Goal: Transaction & Acquisition: Purchase product/service

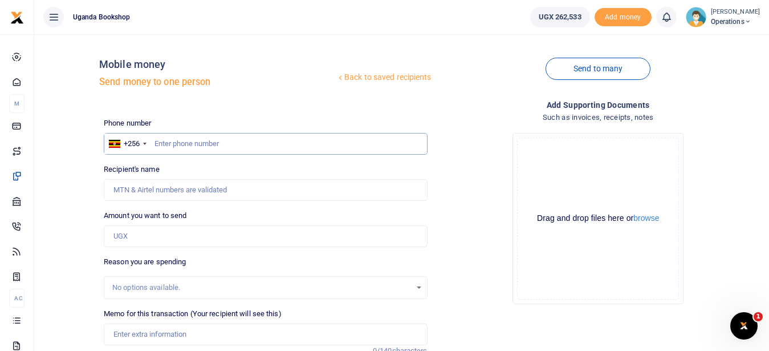
click at [268, 146] on input "text" at bounding box center [265, 144] width 323 height 22
type input "0777466661"
type input "Winie Nambi"
type input "0777466661"
click at [136, 234] on input "Amount you want to send" at bounding box center [265, 236] width 323 height 22
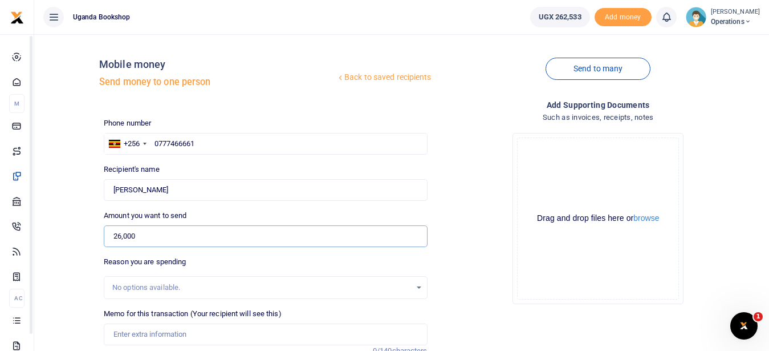
type input "26,000"
click at [140, 279] on div "No options available." at bounding box center [265, 287] width 323 height 23
click at [143, 339] on input "Memo for this transaction (Your recipient will see this)" at bounding box center [265, 334] width 323 height 22
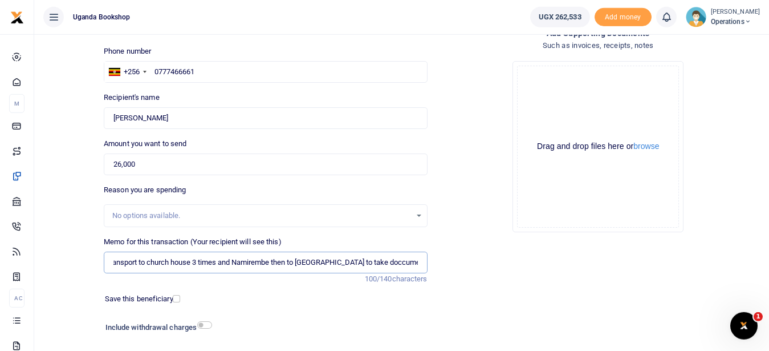
scroll to position [143, 0]
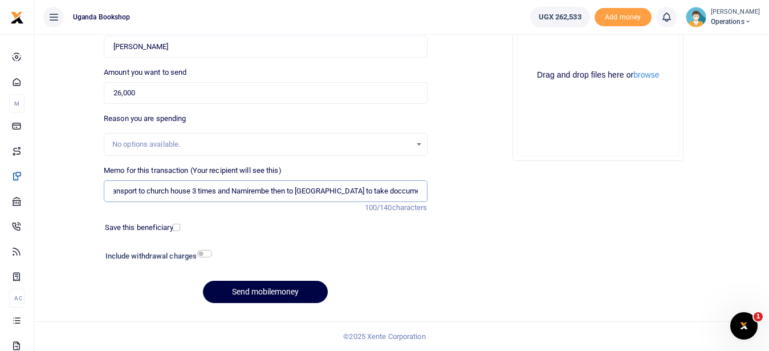
type input "Payment of transport to church house 3 times and Namirembe then to [GEOGRAPHIC_…"
click at [195, 253] on h6 "Include withdrawal charges" at bounding box center [157, 256] width 102 height 9
click at [208, 252] on input "checkbox" at bounding box center [204, 253] width 15 height 7
checkbox input "true"
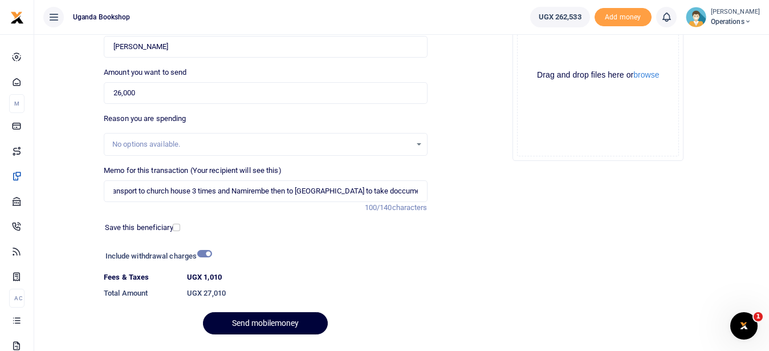
click at [269, 321] on button "Send mobilemoney" at bounding box center [265, 323] width 125 height 22
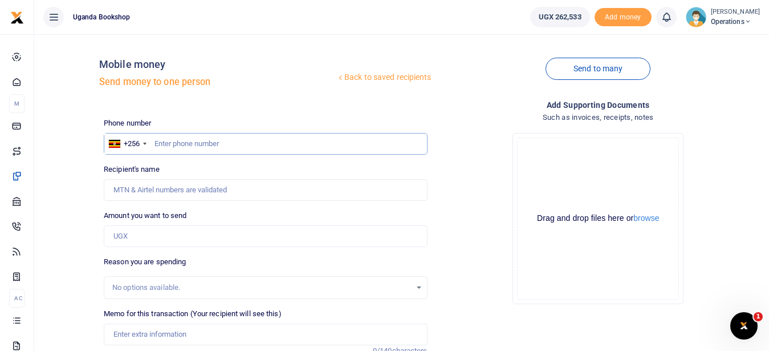
click at [196, 143] on input "text" at bounding box center [265, 144] width 323 height 22
type input "0774316969"
type input "Herbert Ssekabembe"
click at [144, 244] on input "Amount you want to send" at bounding box center [265, 236] width 323 height 22
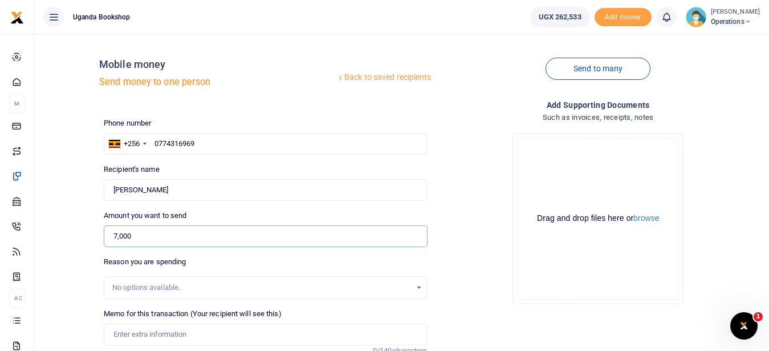
type input "7,000"
click at [139, 337] on input "Memo for this transaction (Your recipient will see this)" at bounding box center [265, 334] width 323 height 22
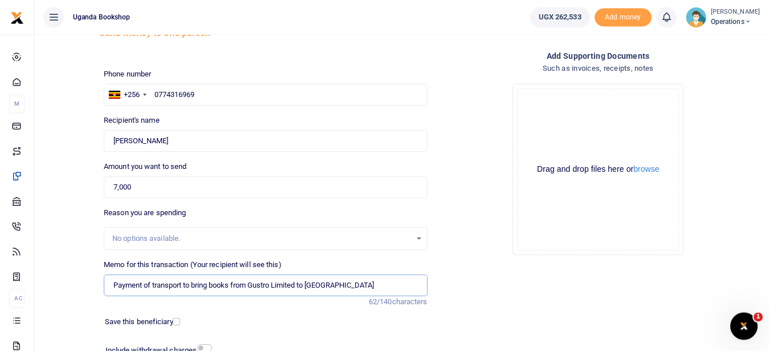
scroll to position [98, 0]
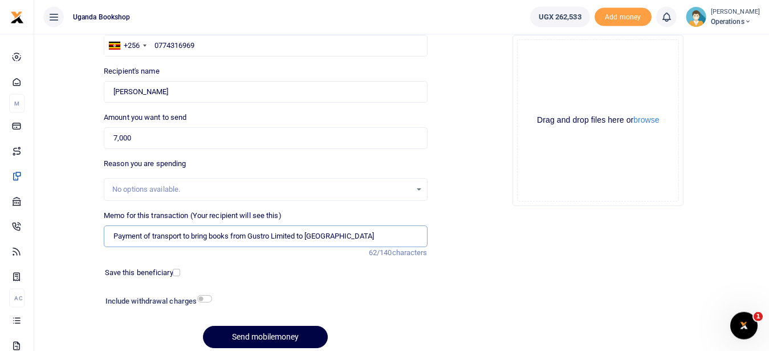
type input "Payment of transport to bring books from Gustro Limited to UBS"
click at [200, 299] on input "checkbox" at bounding box center [204, 298] width 15 height 7
checkbox input "true"
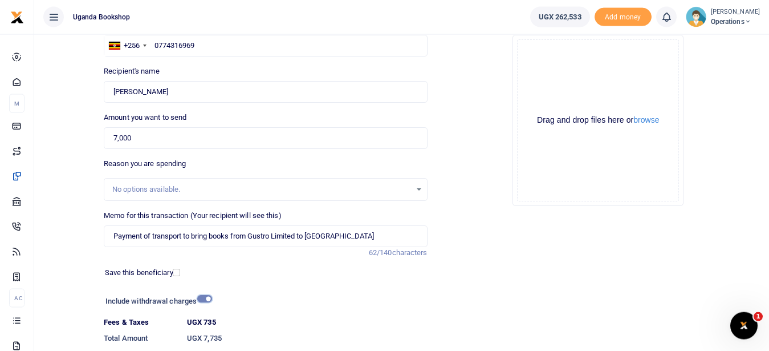
scroll to position [175, 0]
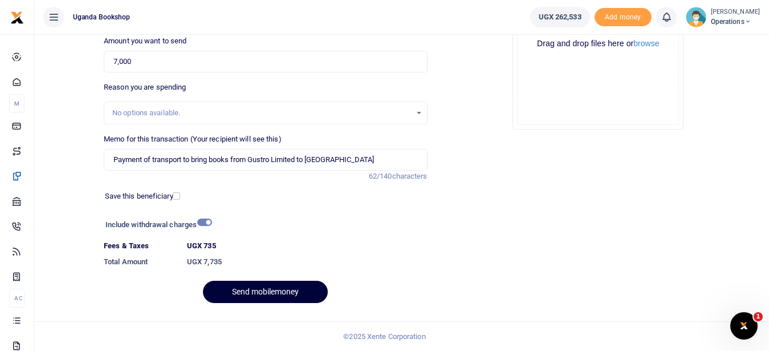
click at [291, 298] on button "Send mobilemoney" at bounding box center [265, 292] width 125 height 22
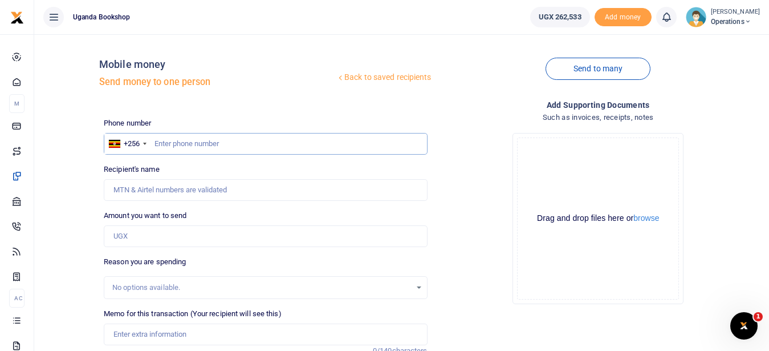
click at [206, 143] on input "text" at bounding box center [265, 144] width 323 height 22
type input "0783291664"
click at [184, 230] on input "Amount you want to send" at bounding box center [265, 236] width 323 height 22
type input "[PERSON_NAME]"
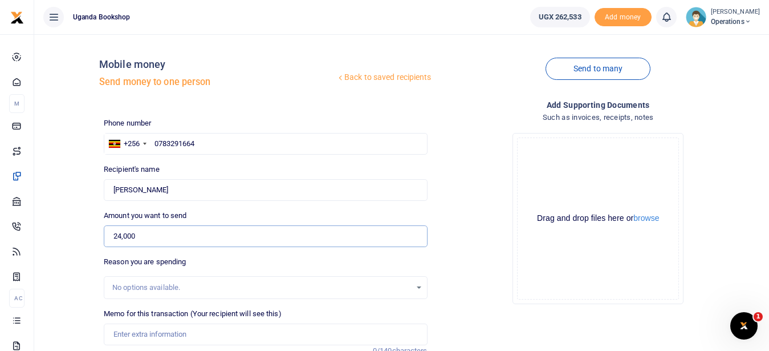
type input "24,000"
click at [139, 338] on input "Memo for this transaction (Your recipient will see this)" at bounding box center [265, 334] width 323 height 22
type input "p"
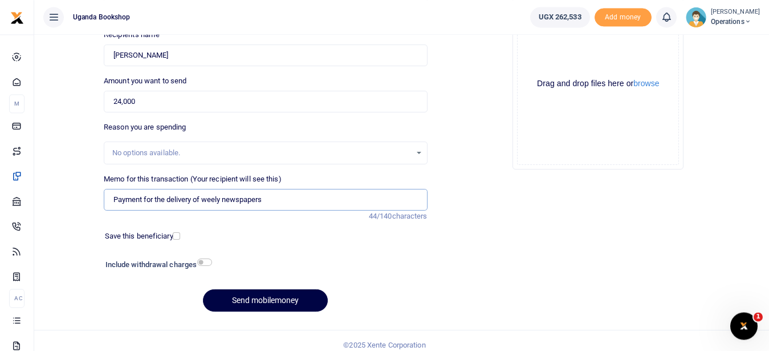
scroll to position [135, 0]
type input "Payment for the delivery of weely newspapers"
click at [204, 262] on input "checkbox" at bounding box center [204, 261] width 15 height 7
checkbox input "true"
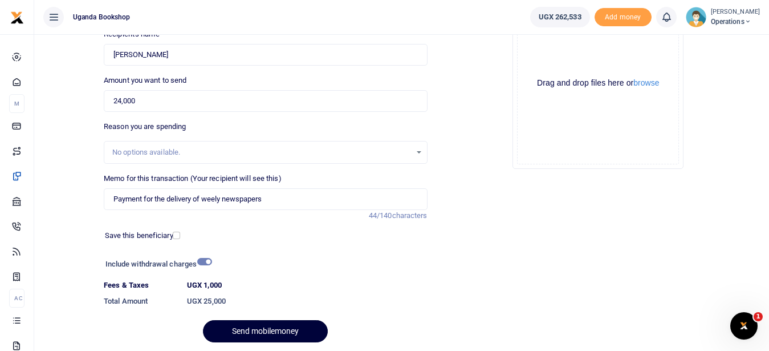
click at [261, 333] on button "Send mobilemoney" at bounding box center [265, 331] width 125 height 22
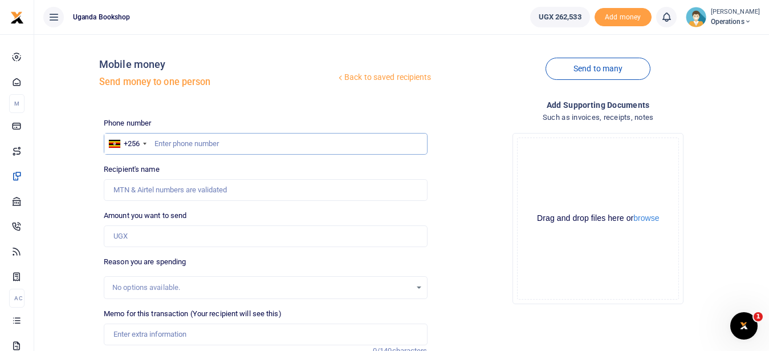
click at [250, 140] on input "text" at bounding box center [265, 144] width 323 height 22
type input "0742048366"
click at [203, 240] on input "Amount you want to send" at bounding box center [265, 236] width 323 height 22
type input "Araal Mugume"
type input "15,000"
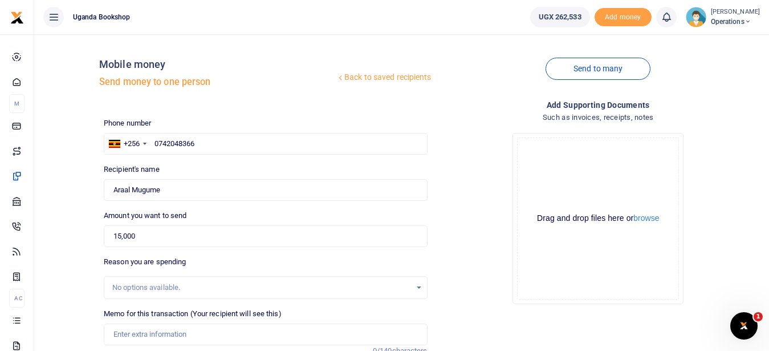
click at [184, 283] on div "No options available." at bounding box center [261, 287] width 298 height 11
click at [171, 329] on input "Memo for this transaction (Your recipient will see this)" at bounding box center [265, 334] width 323 height 22
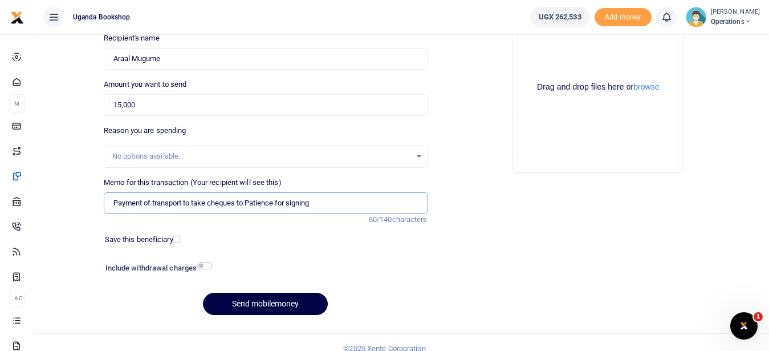
scroll to position [143, 0]
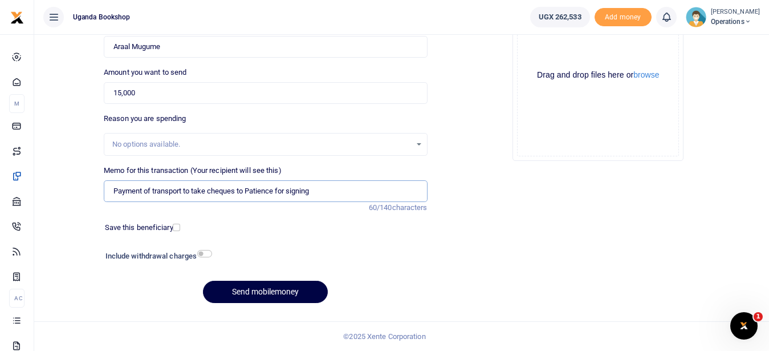
type input "Payment of transport to take cheques to Patience for signing"
click at [202, 253] on input "checkbox" at bounding box center [204, 253] width 15 height 7
checkbox input "true"
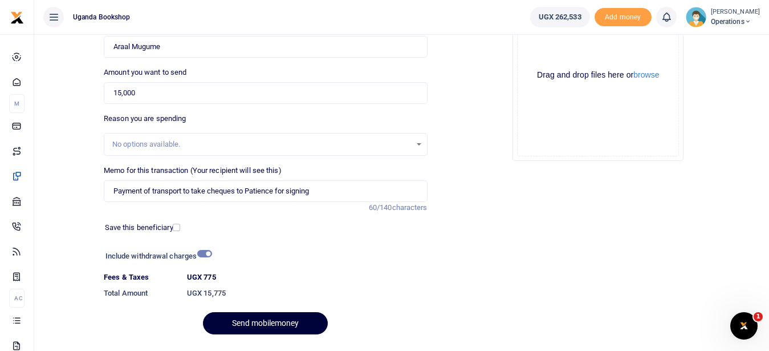
click at [263, 319] on button "Send mobilemoney" at bounding box center [265, 323] width 125 height 22
click at [264, 319] on div "Send mobilemoney" at bounding box center [265, 323] width 323 height 22
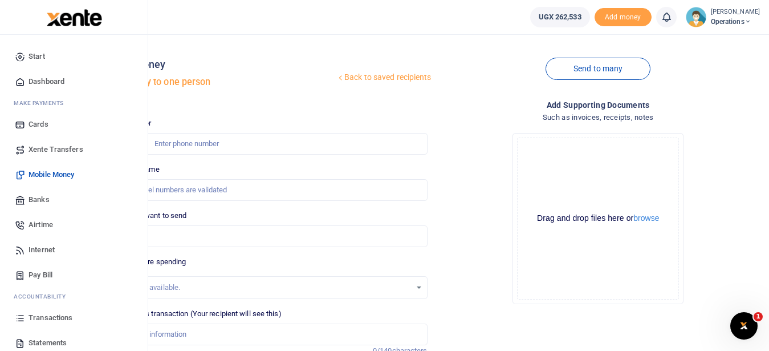
click at [54, 175] on span "Mobile Money" at bounding box center [52, 174] width 46 height 11
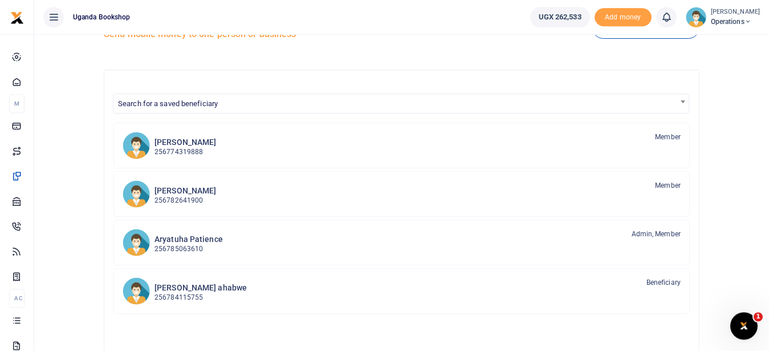
scroll to position [56, 0]
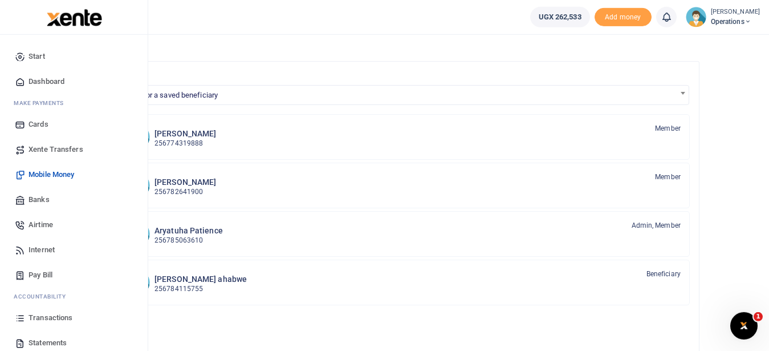
click at [70, 320] on span "Transactions" at bounding box center [51, 317] width 44 height 11
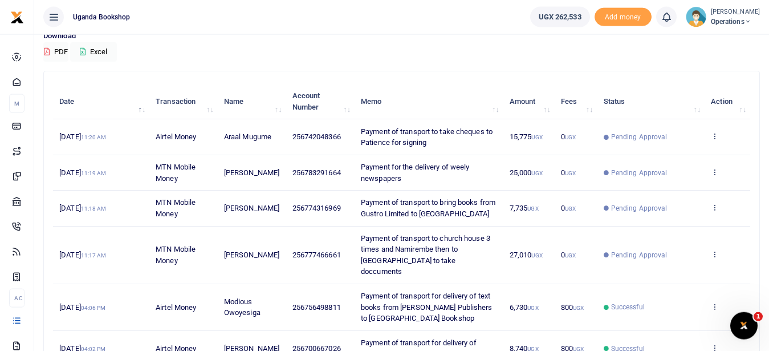
scroll to position [96, 0]
